Goal: Information Seeking & Learning: Learn about a topic

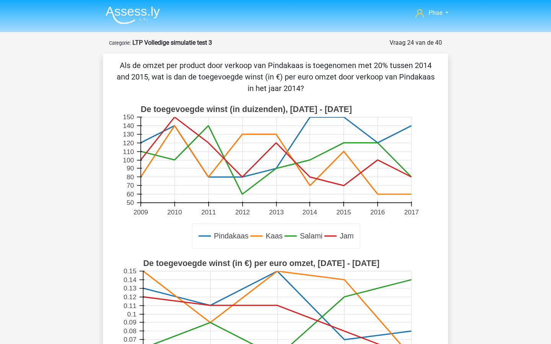
scroll to position [199, 0]
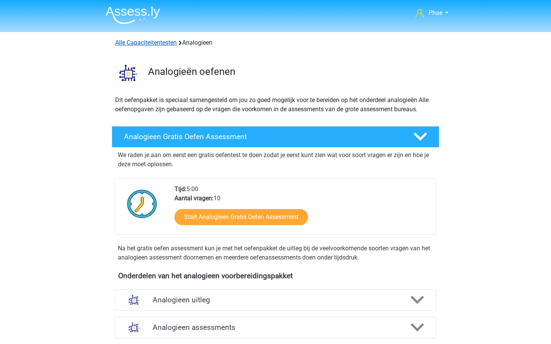
click at [154, 43] on link "Alle Capaciteitentesten" at bounding box center [146, 42] width 62 height 7
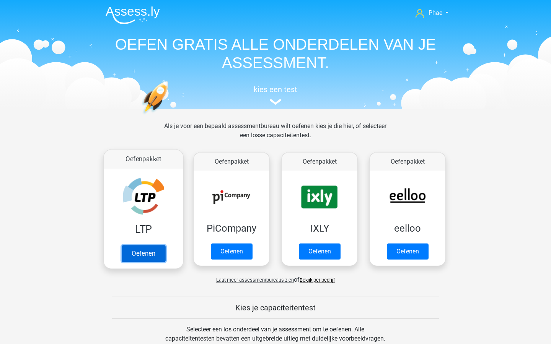
click at [145, 252] on link "Oefenen" at bounding box center [144, 253] width 44 height 17
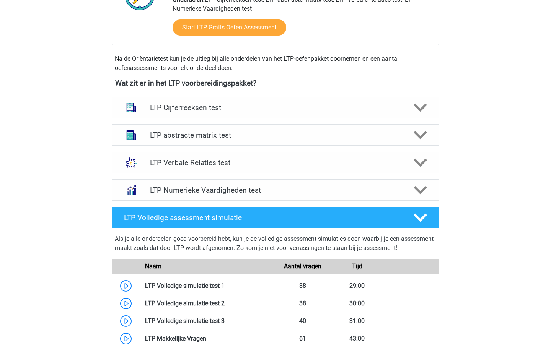
scroll to position [230, 0]
